Goal: Use online tool/utility: Utilize a website feature to perform a specific function

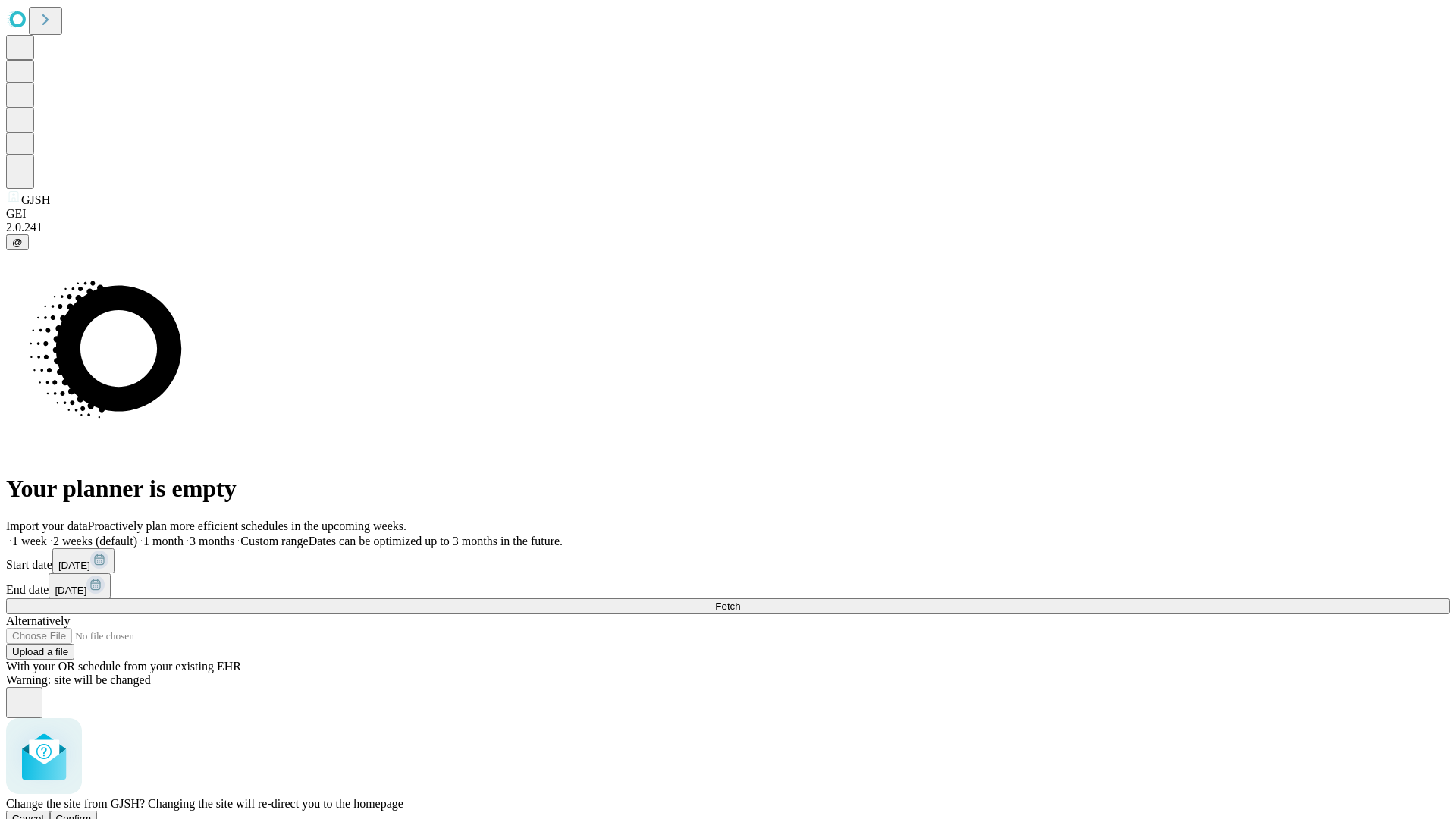
click at [92, 813] on span "Confirm" at bounding box center [74, 818] width 35 height 11
click at [183, 535] on label "1 month" at bounding box center [160, 541] width 46 height 13
click at [740, 601] on span "Fetch" at bounding box center [728, 606] width 25 height 11
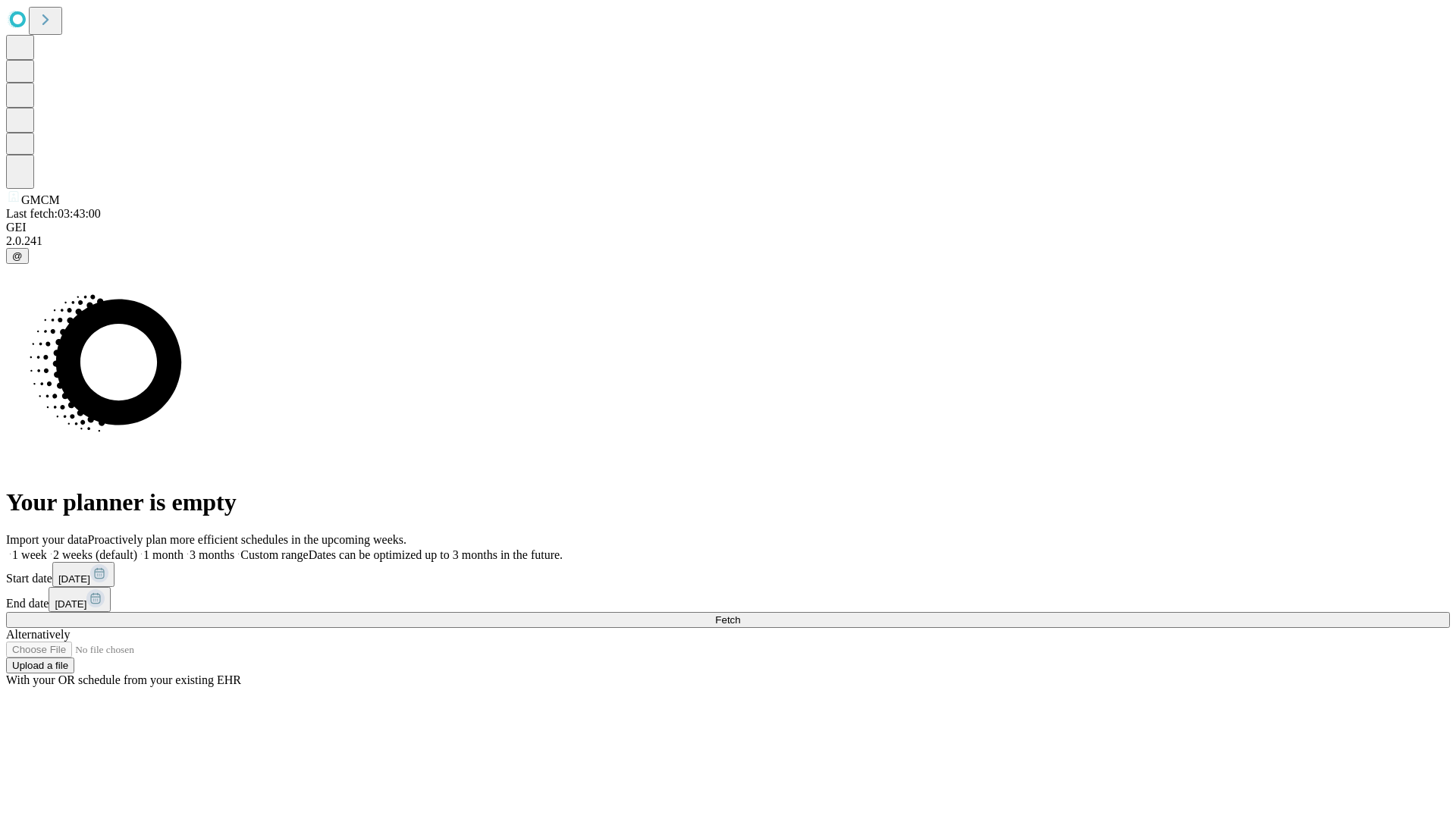
click at [740, 614] on span "Fetch" at bounding box center [728, 620] width 25 height 11
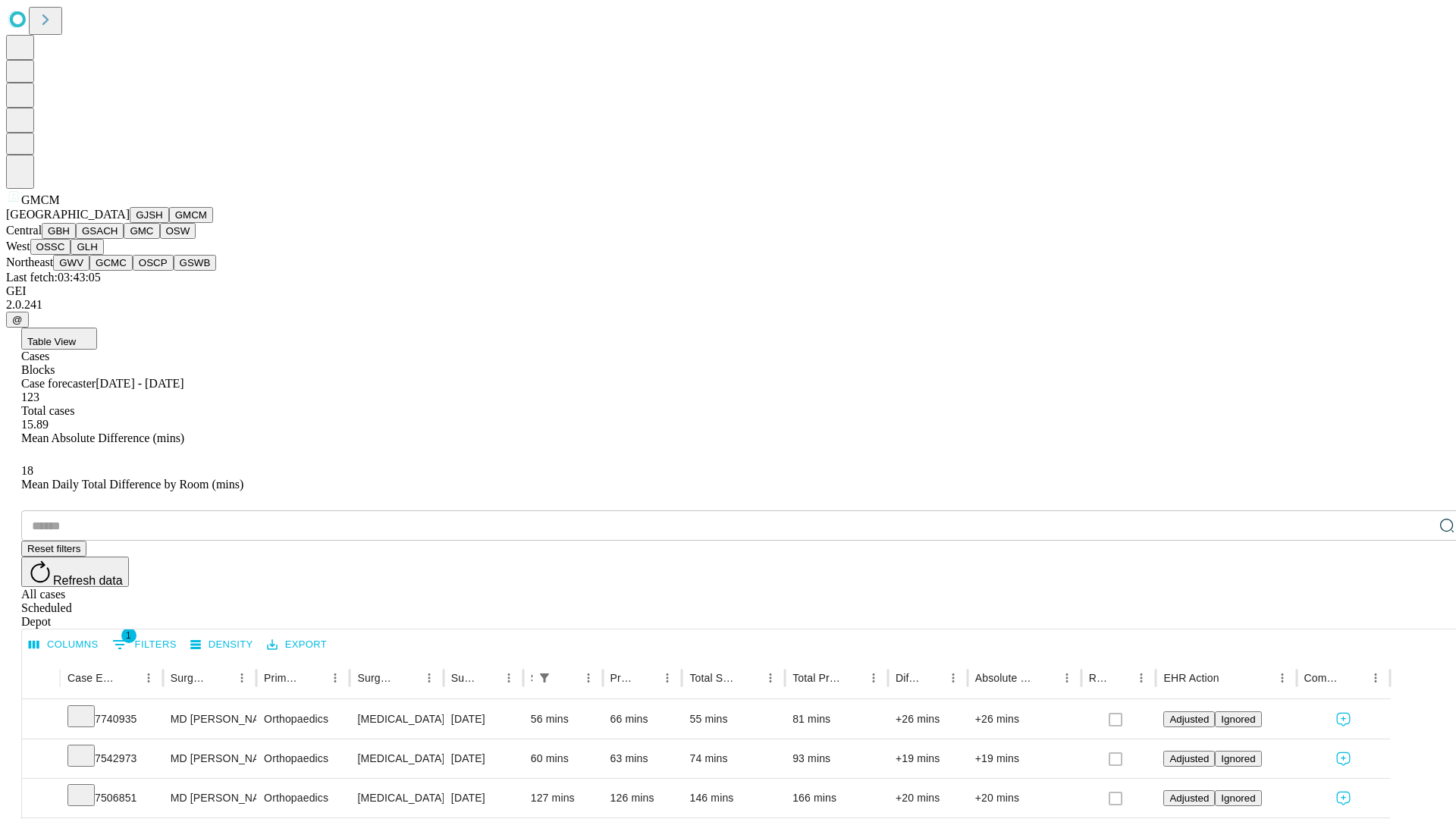
click at [76, 239] on button "GBH" at bounding box center [58, 231] width 34 height 16
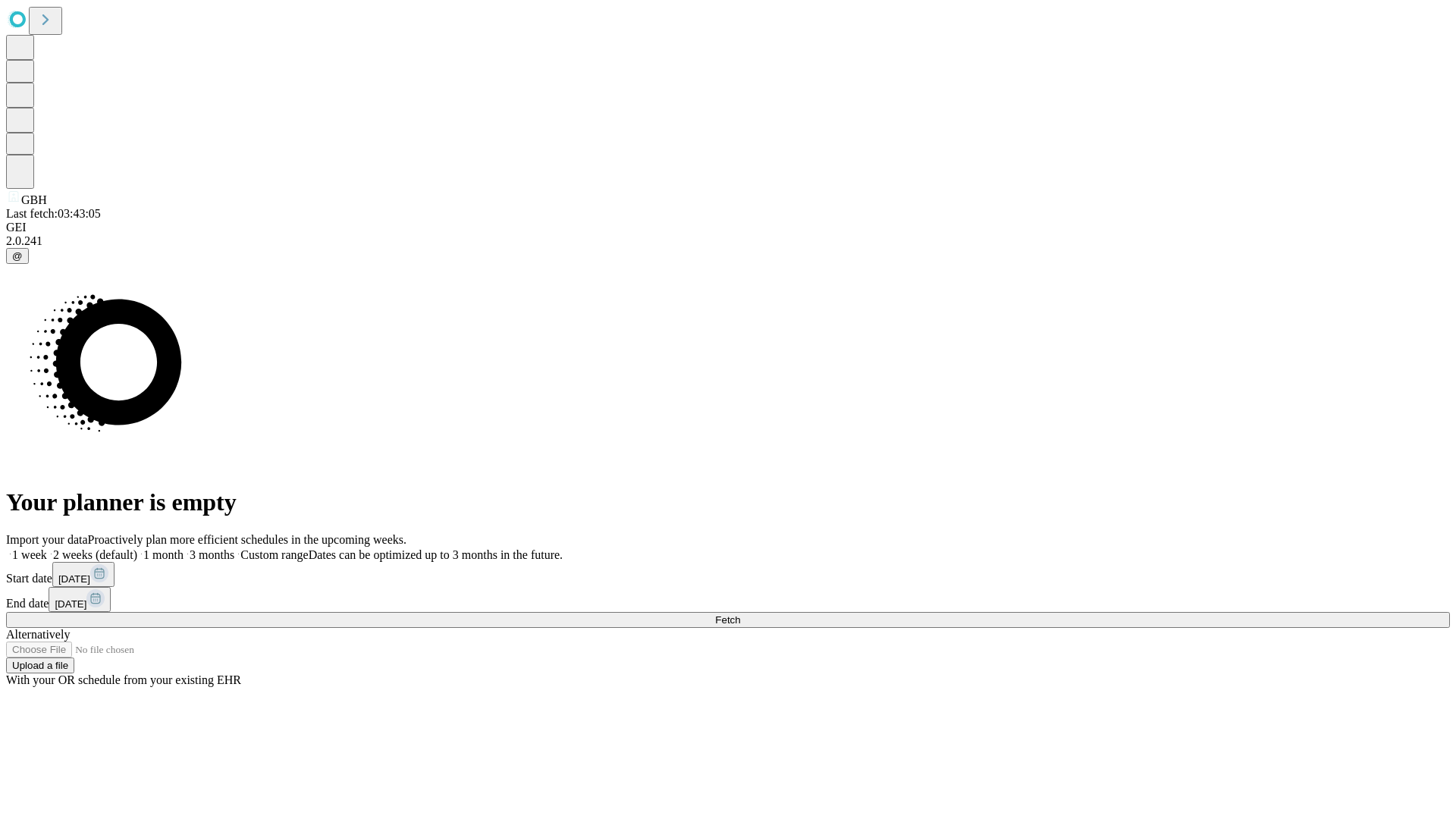
click at [183, 549] on label "1 month" at bounding box center [160, 554] width 46 height 13
click at [740, 614] on span "Fetch" at bounding box center [728, 620] width 25 height 11
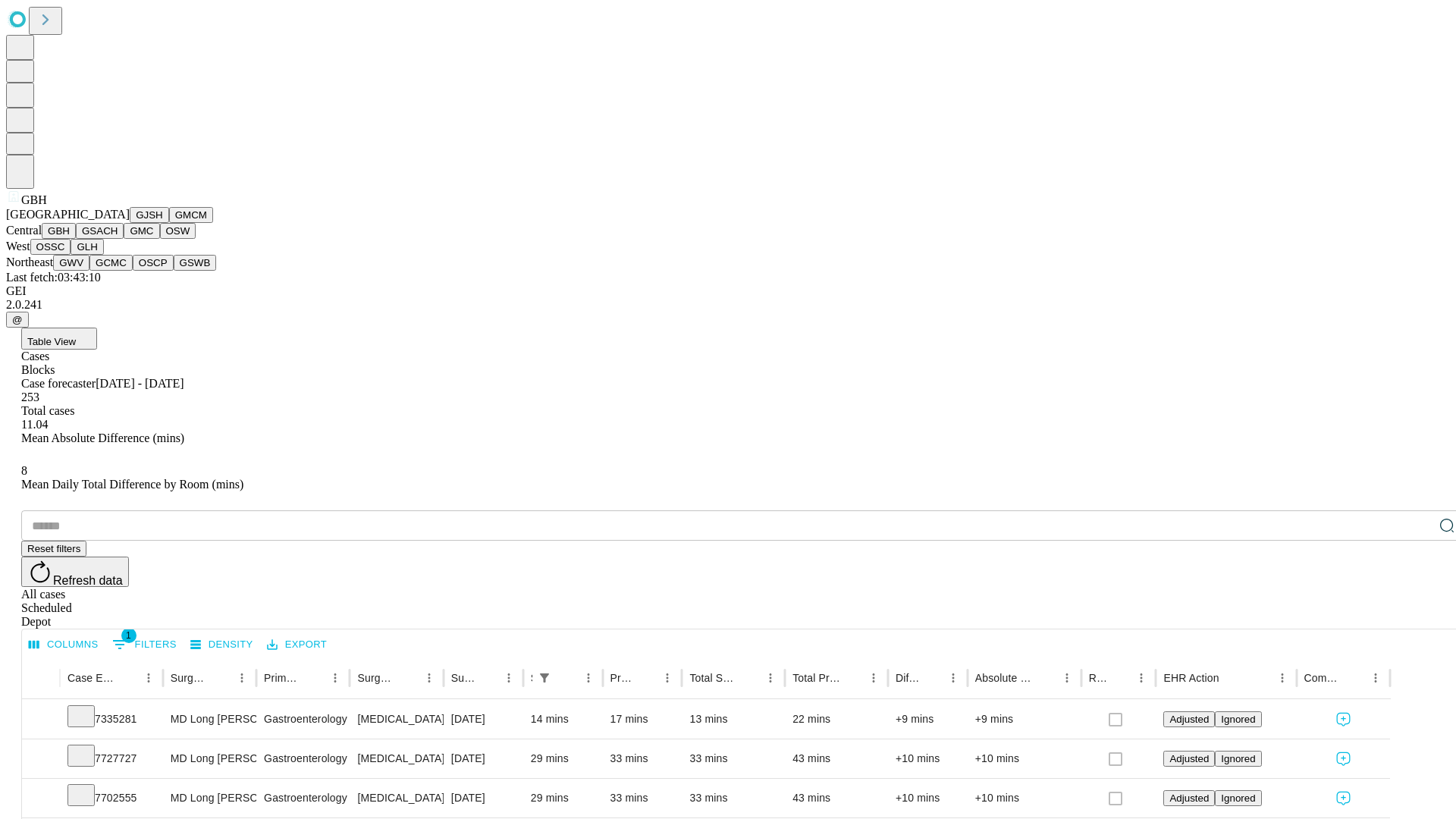
click at [117, 239] on button "GSACH" at bounding box center [100, 231] width 48 height 16
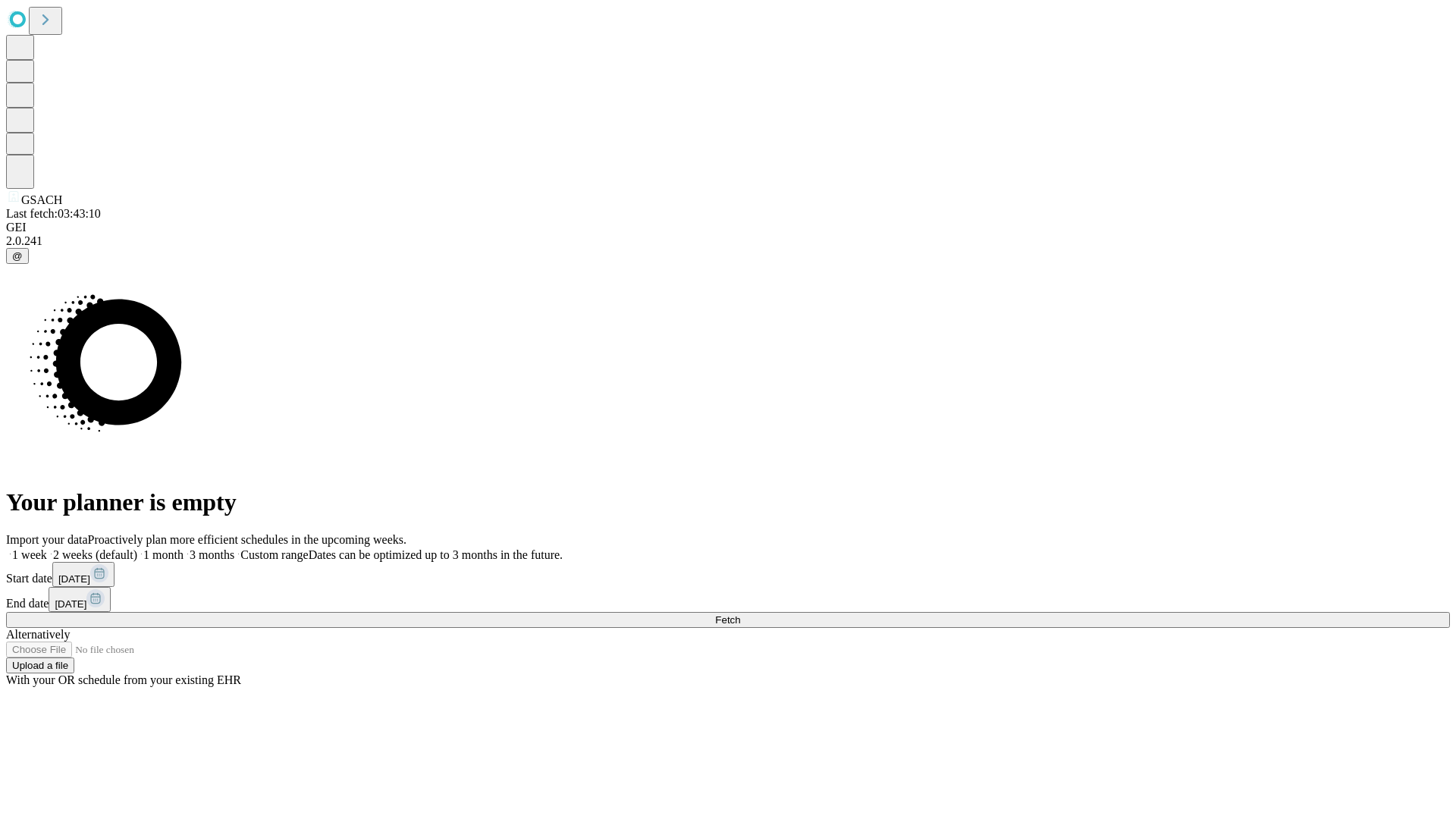
click at [740, 614] on span "Fetch" at bounding box center [728, 620] width 25 height 11
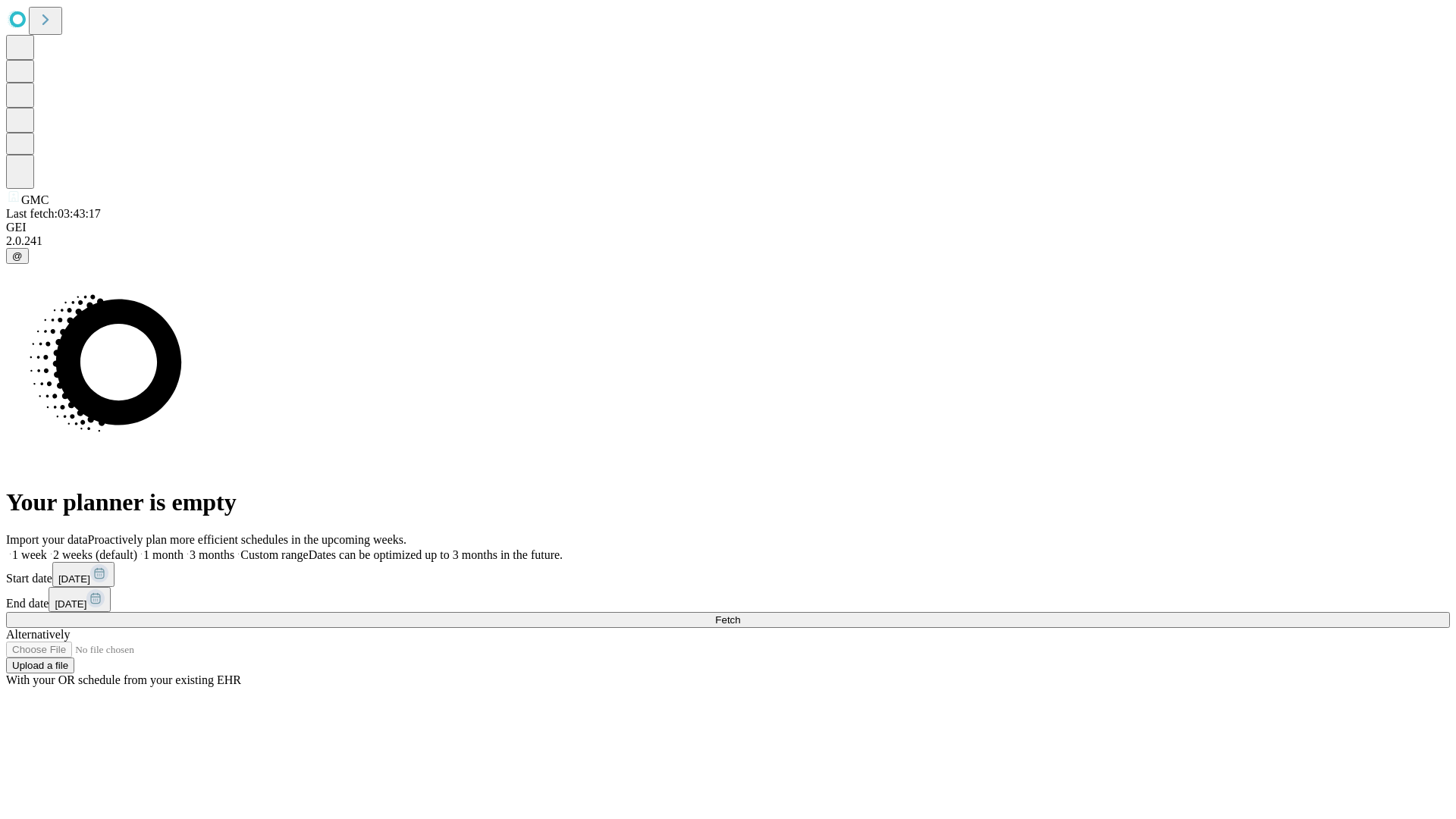
click at [183, 549] on label "1 month" at bounding box center [160, 554] width 46 height 13
click at [740, 614] on span "Fetch" at bounding box center [728, 620] width 25 height 11
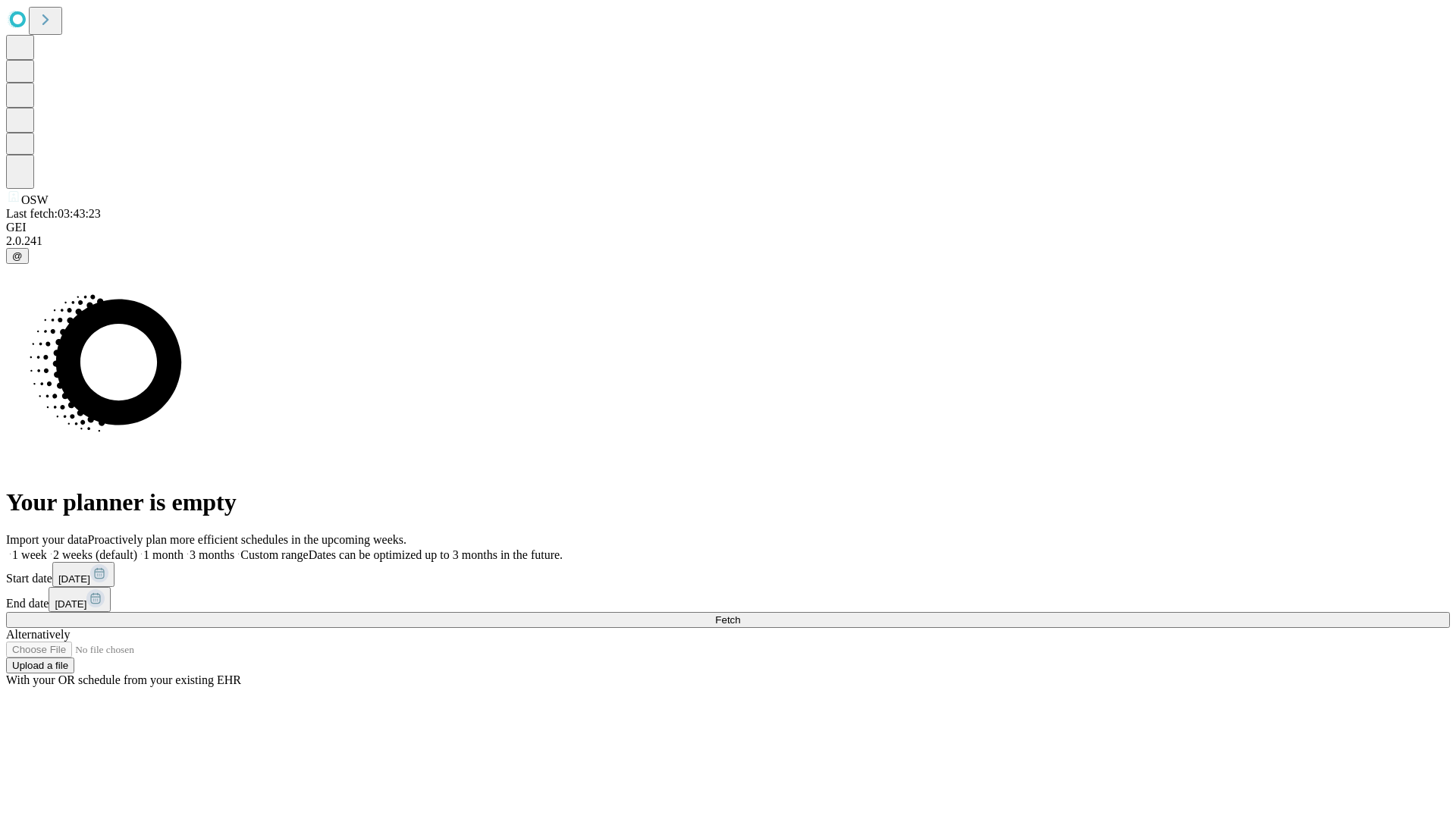
click at [740, 614] on span "Fetch" at bounding box center [728, 620] width 25 height 11
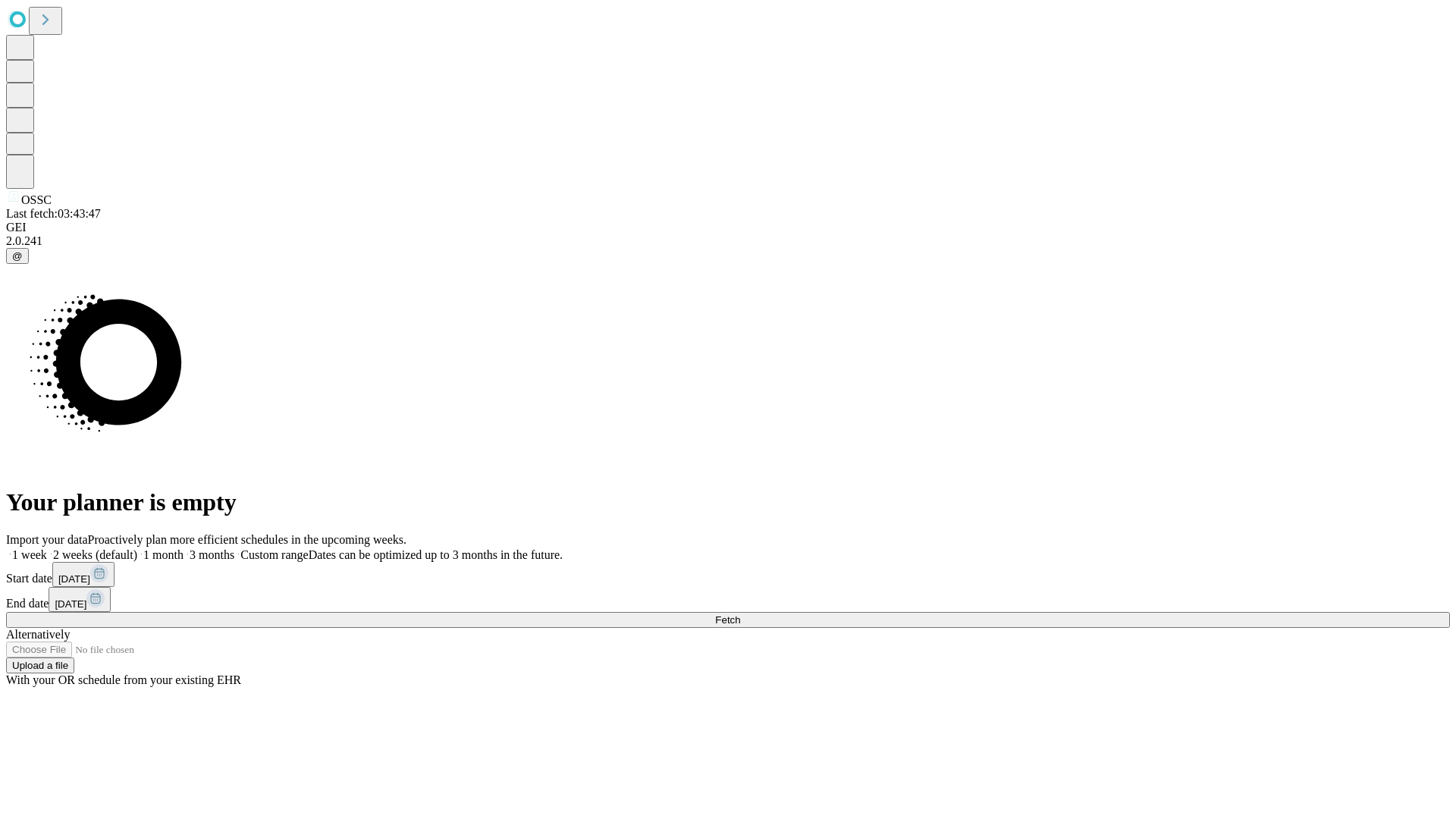
click at [183, 549] on label "1 month" at bounding box center [160, 554] width 46 height 13
click at [740, 614] on span "Fetch" at bounding box center [728, 620] width 25 height 11
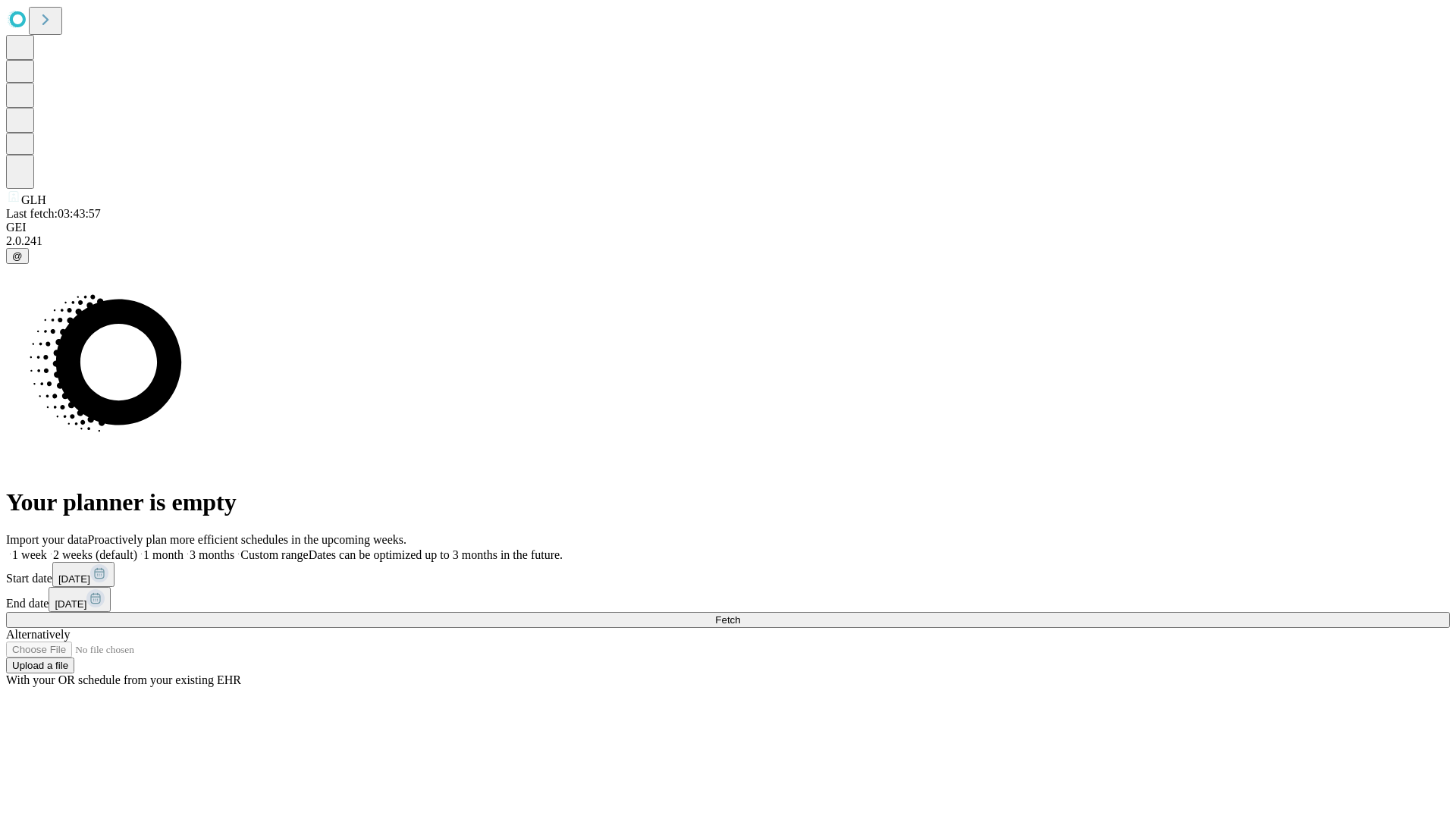
click at [183, 549] on label "1 month" at bounding box center [160, 554] width 46 height 13
click at [740, 614] on span "Fetch" at bounding box center [728, 620] width 25 height 11
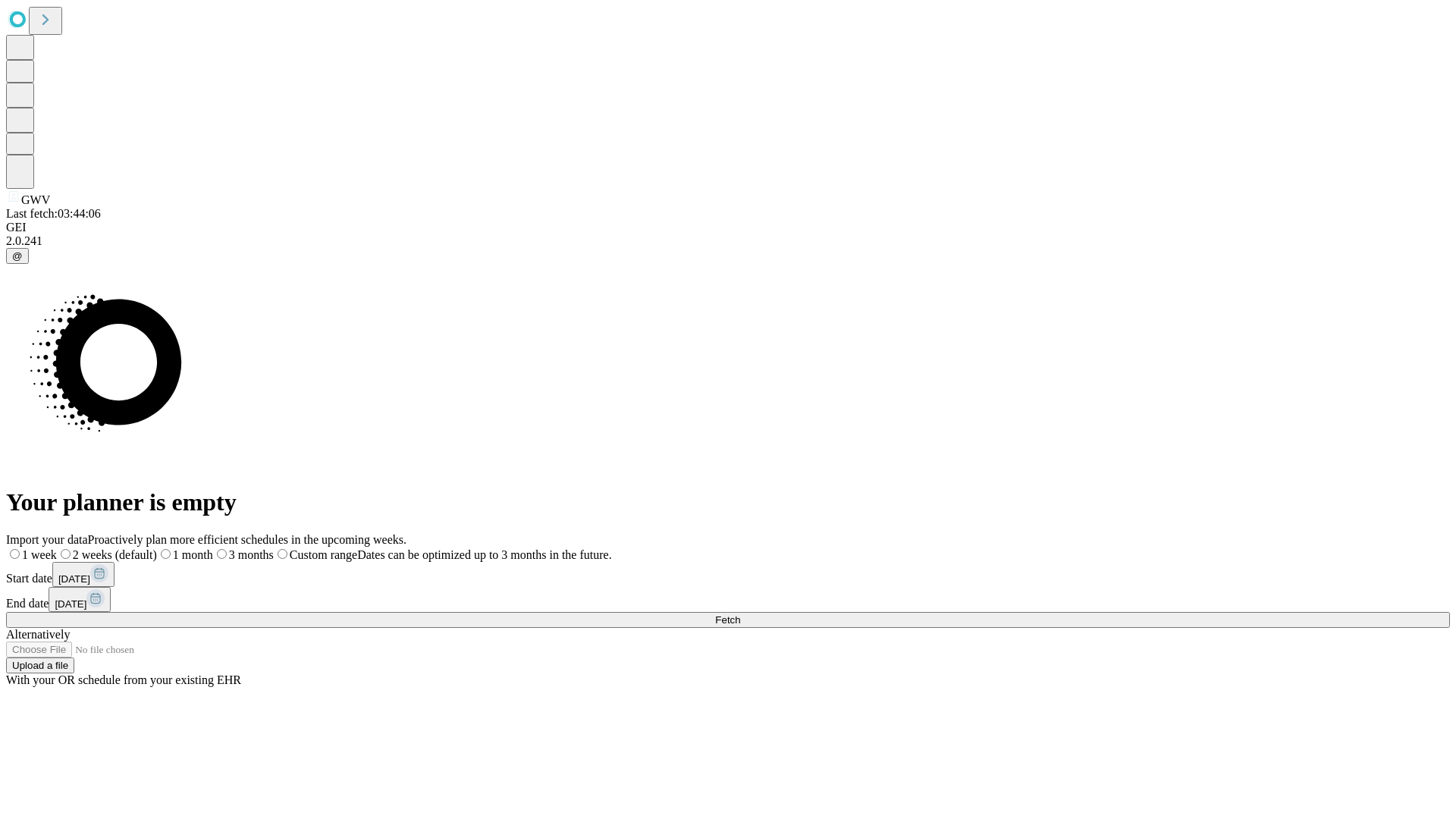
click at [213, 549] on label "1 month" at bounding box center [185, 554] width 56 height 13
click at [740, 614] on span "Fetch" at bounding box center [728, 620] width 25 height 11
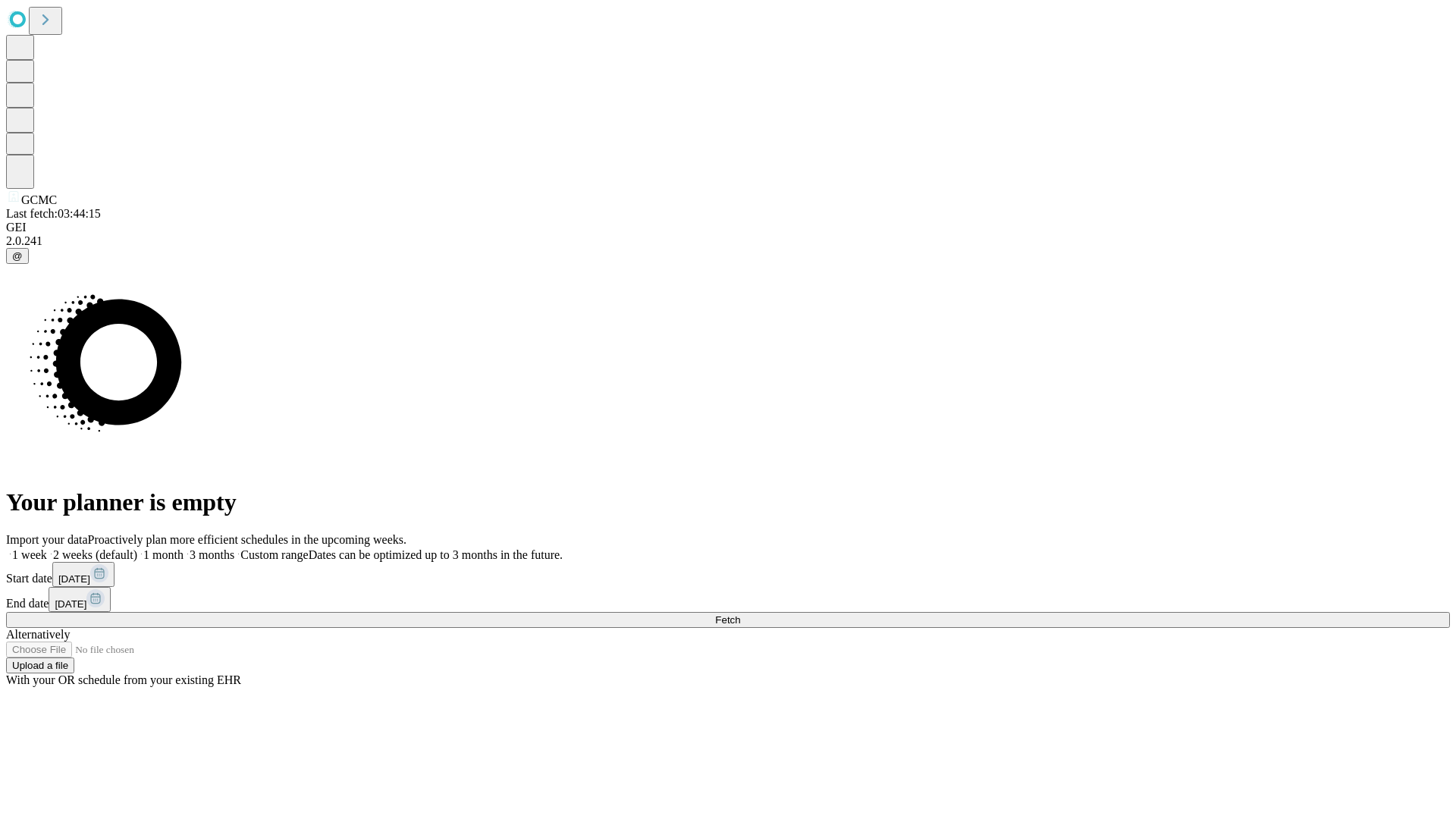
click at [183, 549] on label "1 month" at bounding box center [160, 554] width 46 height 13
click at [740, 614] on span "Fetch" at bounding box center [728, 620] width 25 height 11
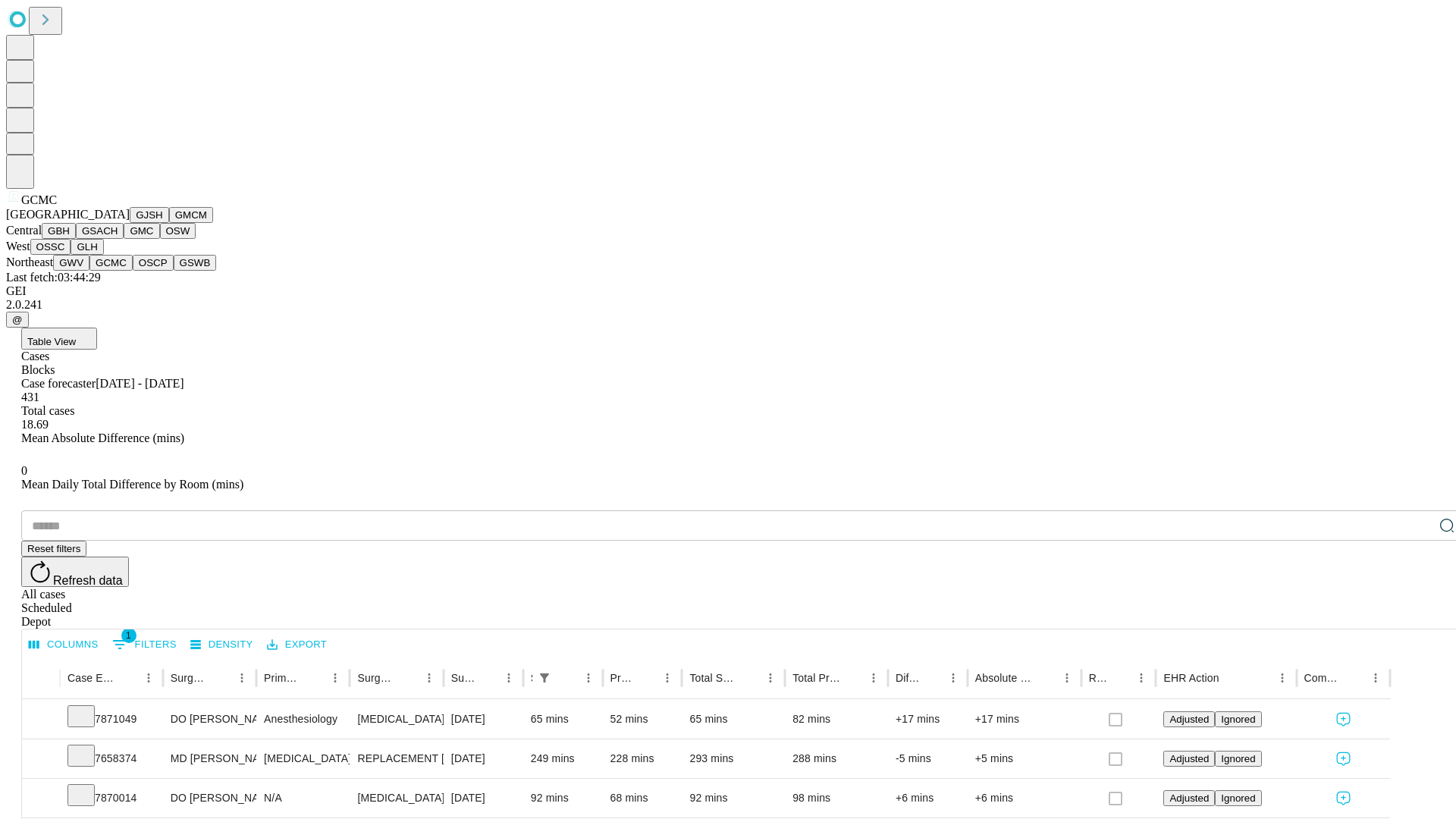
click at [133, 270] on button "OSCP" at bounding box center [153, 262] width 41 height 16
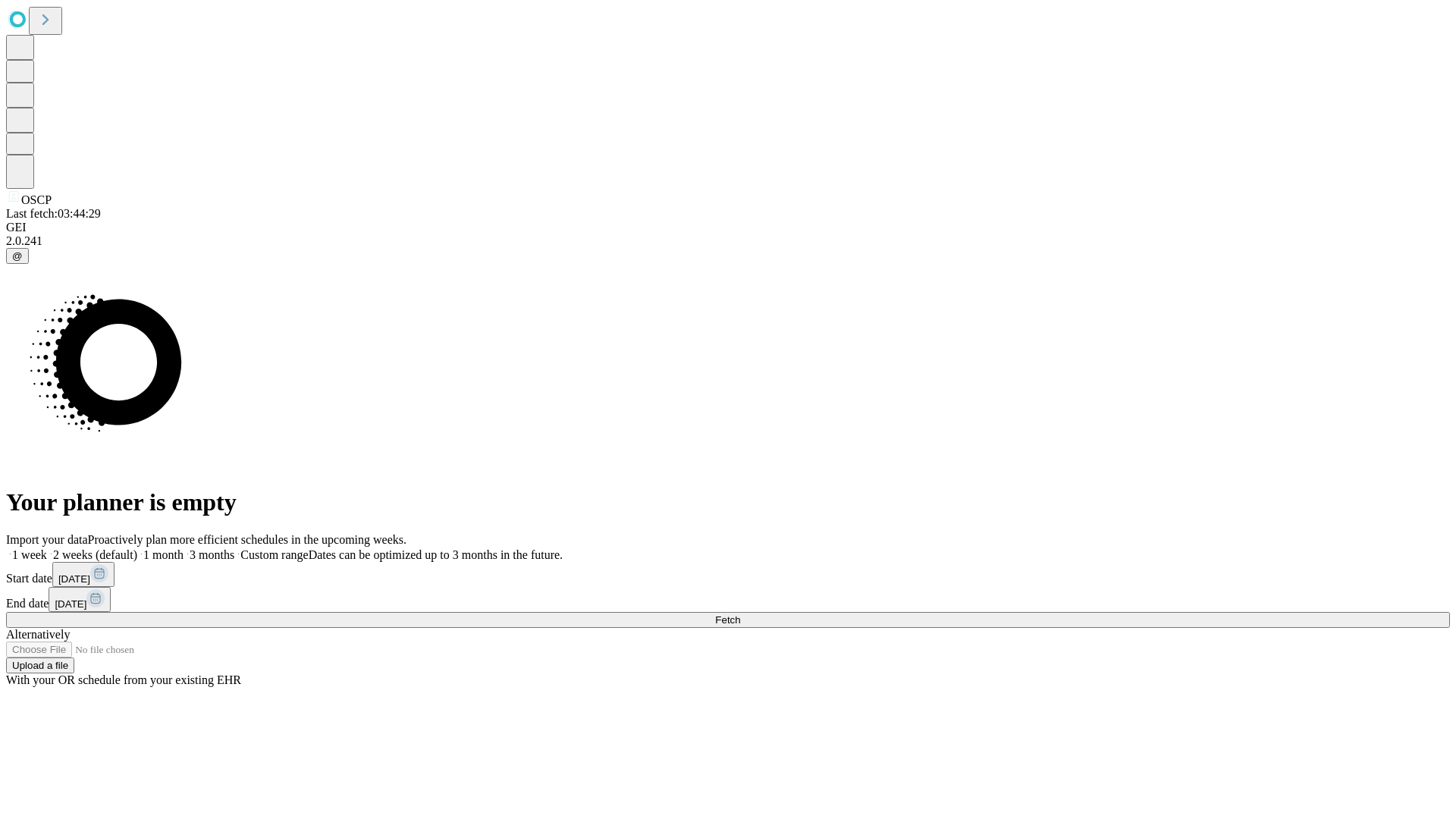
click at [183, 549] on label "1 month" at bounding box center [160, 554] width 46 height 13
click at [740, 614] on span "Fetch" at bounding box center [728, 620] width 25 height 11
